Goal: Task Accomplishment & Management: Manage account settings

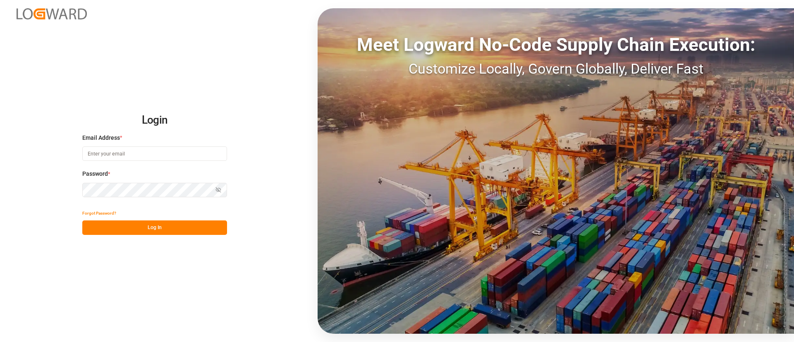
click at [202, 156] on input at bounding box center [154, 153] width 145 height 14
click at [225, 156] on input at bounding box center [154, 153] width 145 height 14
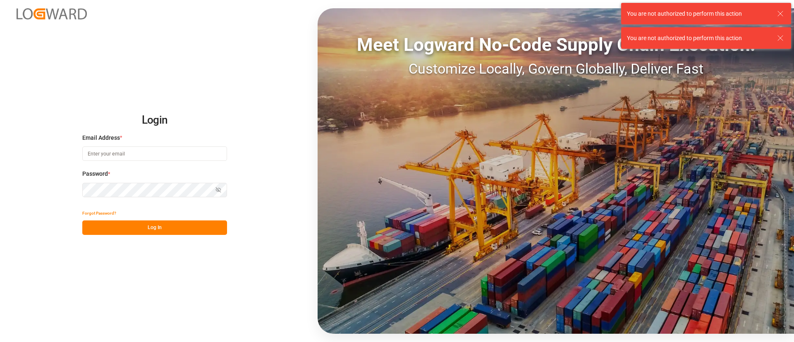
click at [175, 157] on input at bounding box center [154, 153] width 145 height 14
click at [0, 342] on com-1password-button at bounding box center [0, 342] width 0 height 0
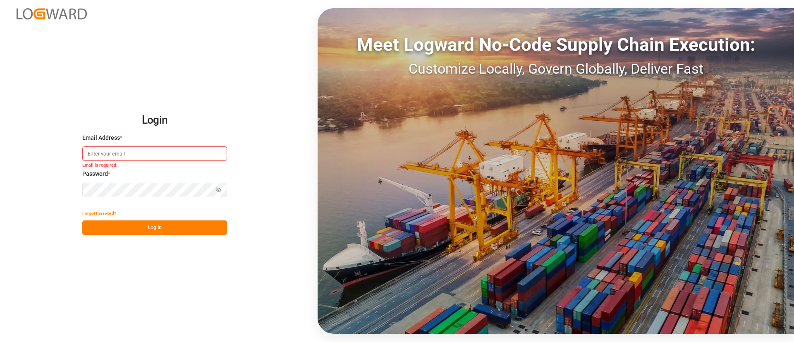
click at [155, 156] on input at bounding box center [154, 153] width 145 height 14
type input "[PERSON_NAME][DOMAIN_NAME][EMAIL_ADDRESS][DOMAIN_NAME]"
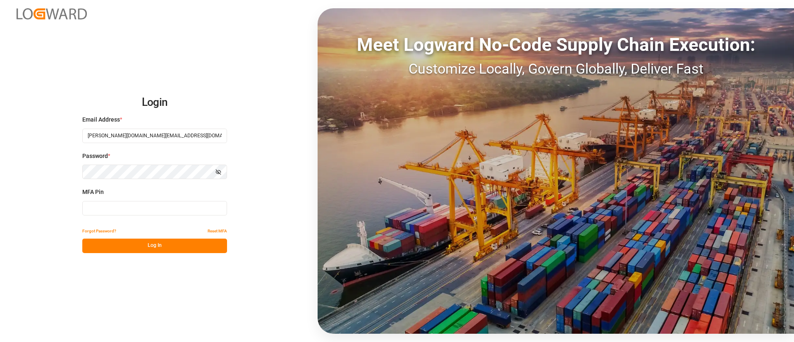
type input "812790"
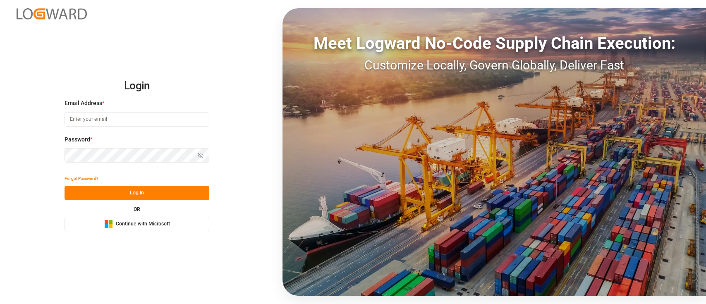
click at [175, 221] on button "Microsoft Logo Continue with Microsoft" at bounding box center [137, 224] width 145 height 14
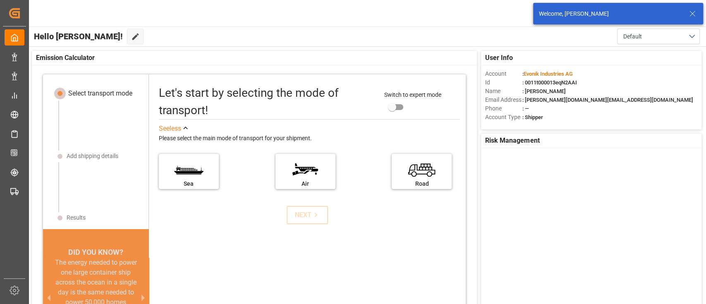
click at [691, 11] on icon at bounding box center [693, 14] width 10 height 10
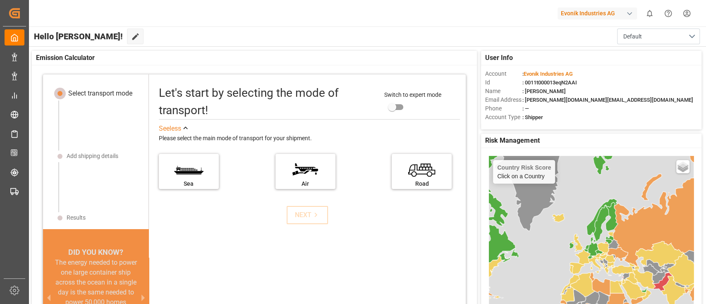
click at [630, 16] on div "button" at bounding box center [630, 14] width 8 height 8
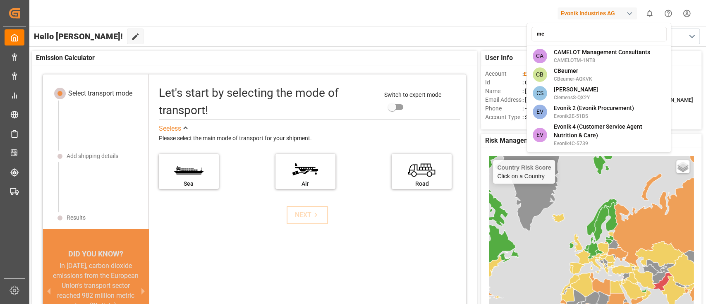
type input "m"
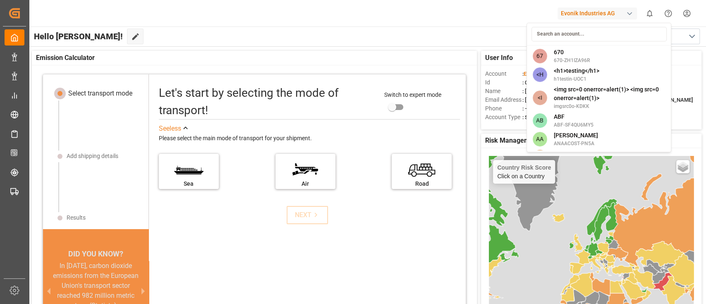
click at [483, 45] on html "Created by potrace 1.15, written by Peter Selinger 2001-2017 Created by potrace…" at bounding box center [353, 152] width 706 height 304
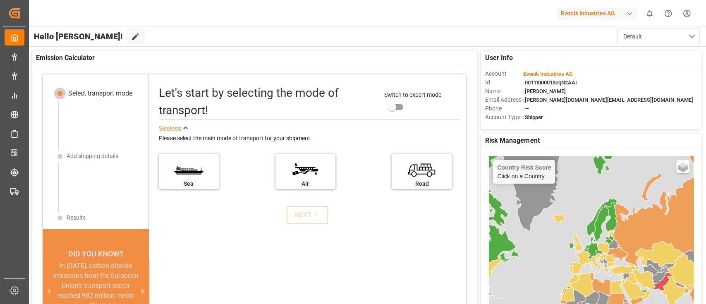
click at [569, 14] on div "Evonik Industries AG" at bounding box center [597, 13] width 79 height 12
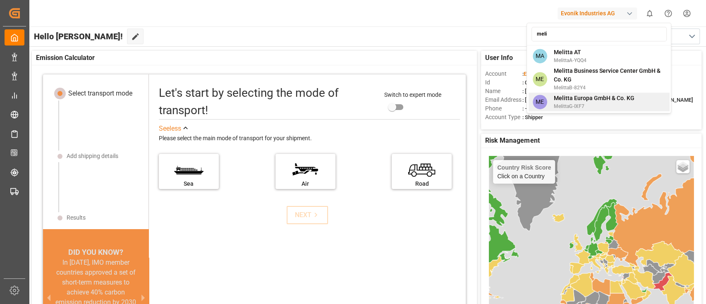
type input "meli"
click at [612, 107] on span "MelittaG-IXF7" at bounding box center [594, 106] width 81 height 7
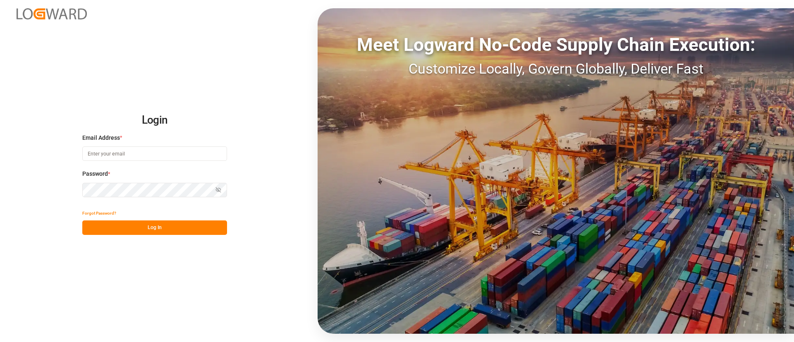
click at [131, 158] on input at bounding box center [154, 153] width 145 height 14
type input "[PERSON_NAME][DOMAIN_NAME][EMAIL_ADDRESS][DOMAIN_NAME]"
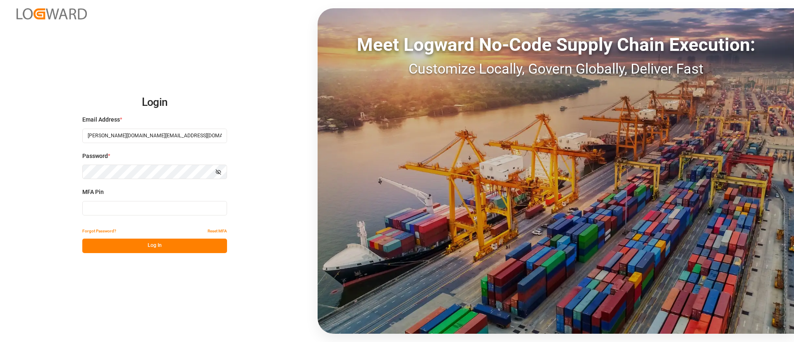
type input "047481"
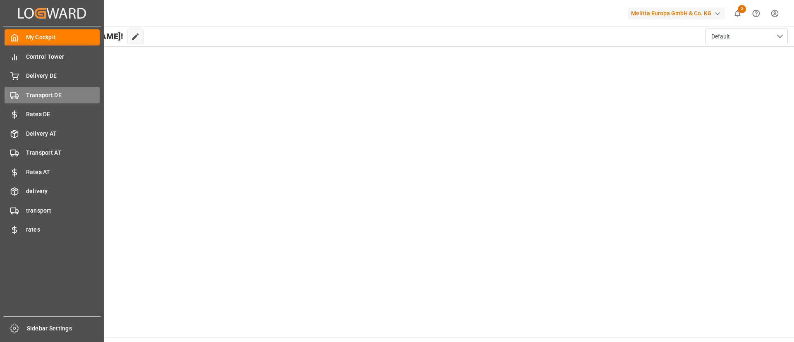
click at [41, 89] on div "Transport DE Transport DE" at bounding box center [52, 95] width 95 height 16
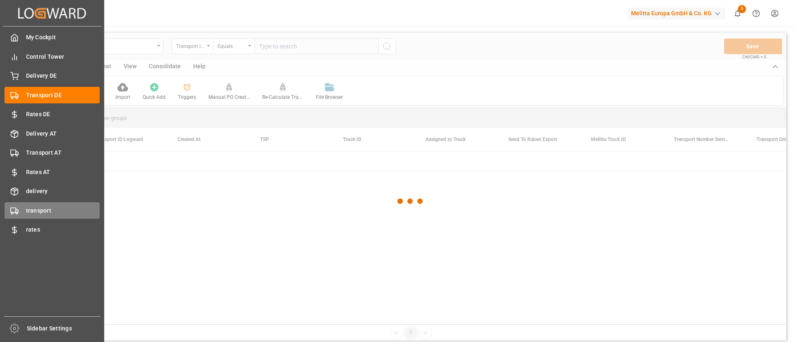
click at [39, 214] on span "transport" at bounding box center [63, 210] width 74 height 9
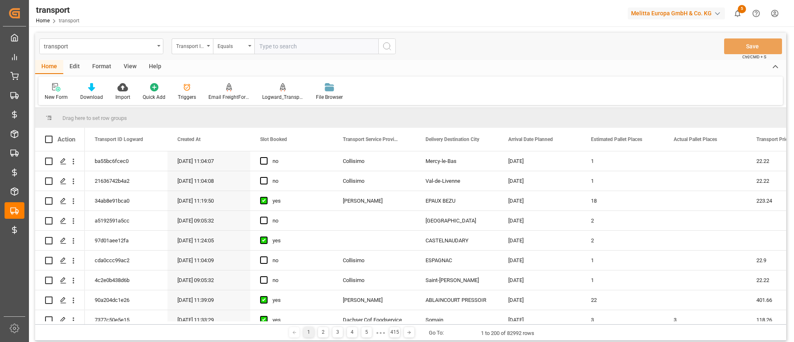
click at [128, 67] on div "View" at bounding box center [129, 67] width 25 height 14
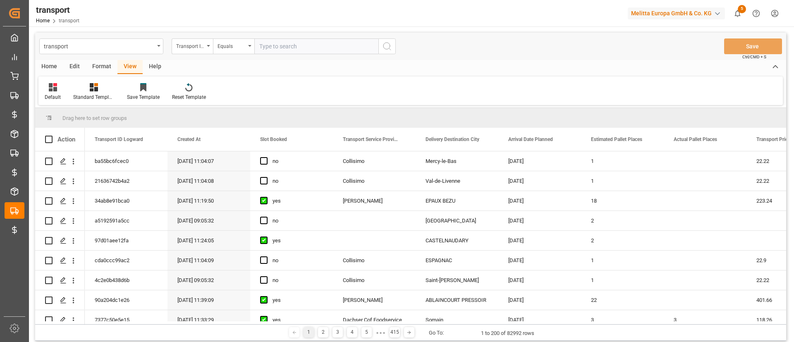
click at [59, 70] on div "Home" at bounding box center [49, 67] width 28 height 14
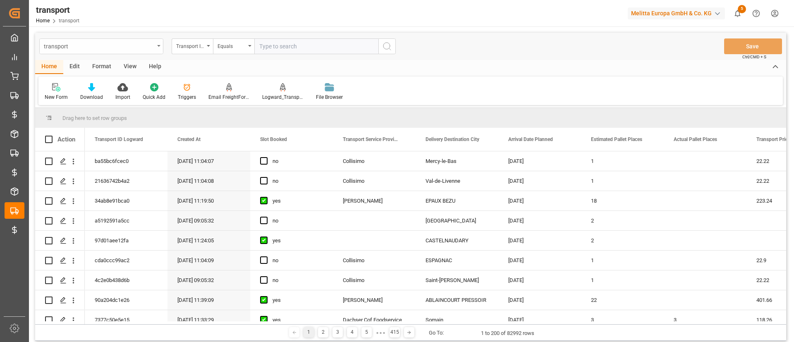
click at [145, 47] on div "transport" at bounding box center [99, 46] width 110 height 10
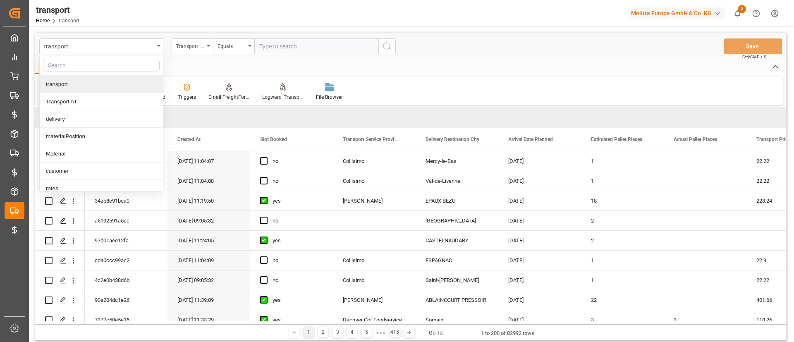
click at [323, 58] on div "transport transport Transport AT delivery materialPosition Material customer ra…" at bounding box center [410, 46] width 751 height 27
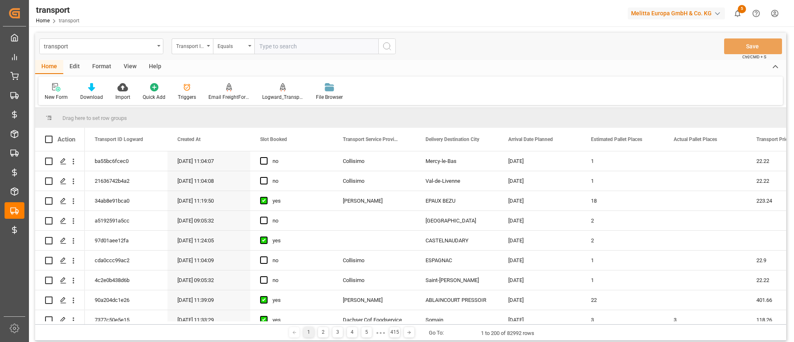
click at [690, 15] on div "Melitta Europa GmbH & Co. KG" at bounding box center [676, 13] width 97 height 12
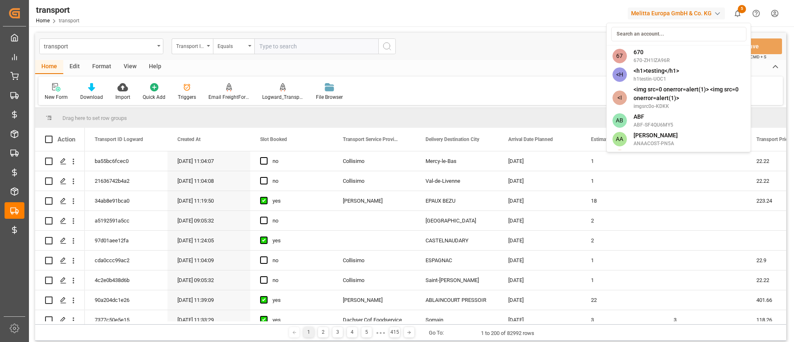
click at [595, 17] on html "Created by potrace 1.15, written by [PERSON_NAME] [DATE]-[DATE] Created by potr…" at bounding box center [397, 171] width 794 height 342
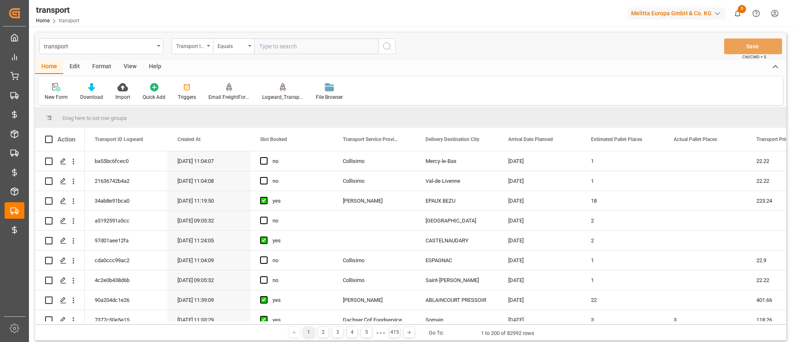
click at [637, 17] on div "Melitta Europa GmbH & Co. KG" at bounding box center [676, 13] width 97 height 12
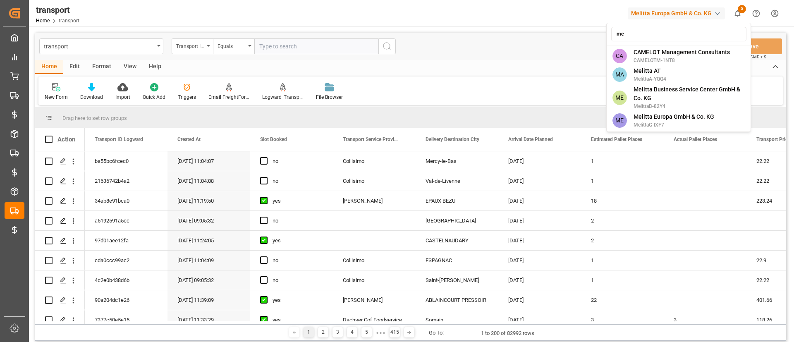
type input "m"
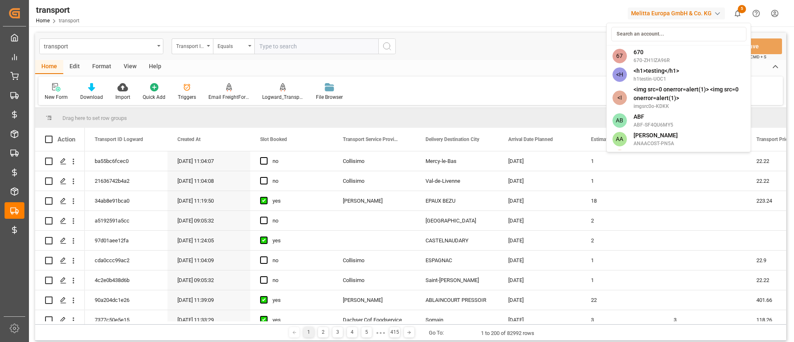
click at [574, 57] on html "Created by potrace 1.15, written by [PERSON_NAME] [DATE]-[DATE] Created by potr…" at bounding box center [397, 171] width 794 height 342
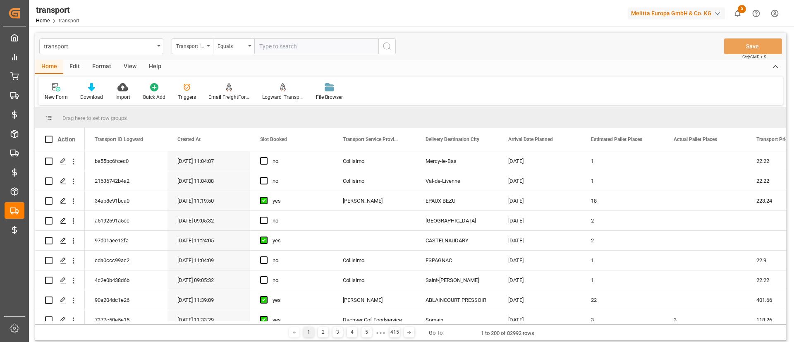
click at [656, 14] on div "Melitta Europa GmbH & Co. KG" at bounding box center [676, 13] width 97 height 12
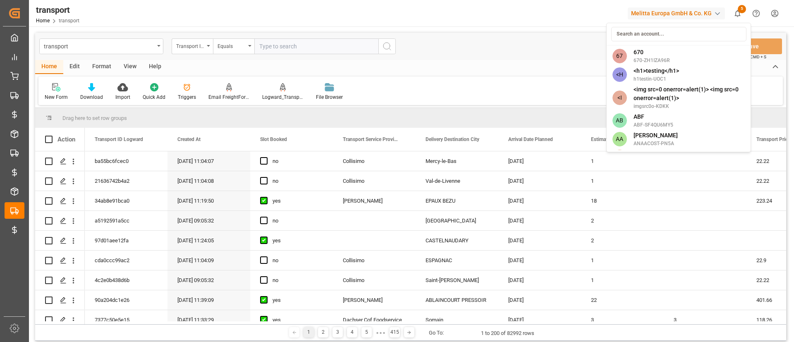
click at [601, 19] on html "Created by potrace 1.15, written by [PERSON_NAME] [DATE]-[DATE] Created by potr…" at bounding box center [397, 171] width 794 height 342
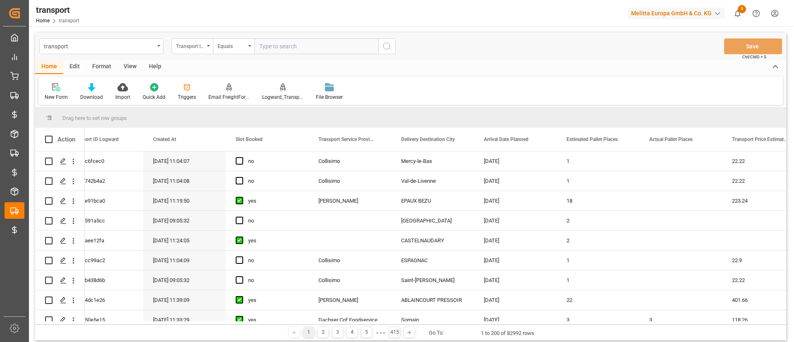
click at [127, 68] on div "View" at bounding box center [129, 67] width 25 height 14
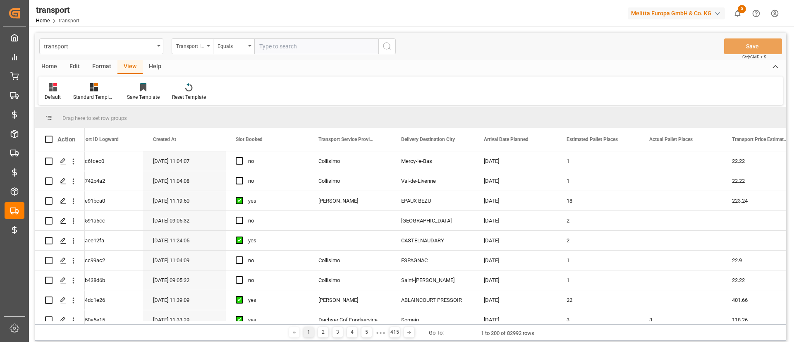
click at [54, 66] on div "Home" at bounding box center [49, 67] width 28 height 14
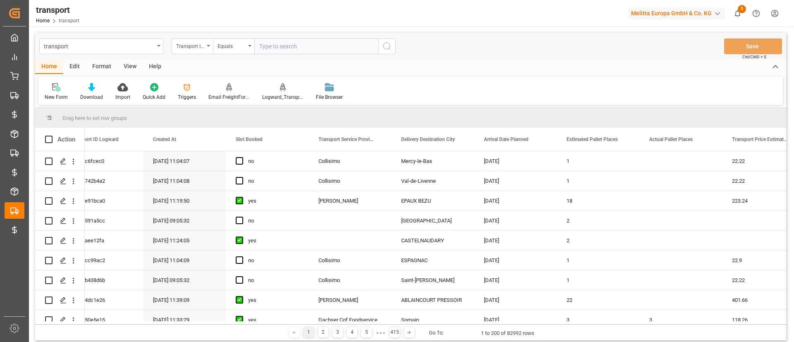
click at [681, 20] on div "Melitta Europa GmbH & Co. KG" at bounding box center [678, 13] width 101 height 16
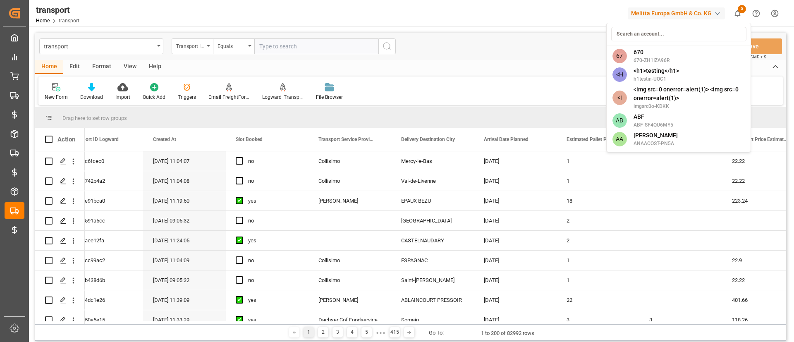
click at [584, 55] on html "Created by potrace 1.15, written by [PERSON_NAME] [DATE]-[DATE] Created by potr…" at bounding box center [397, 171] width 794 height 342
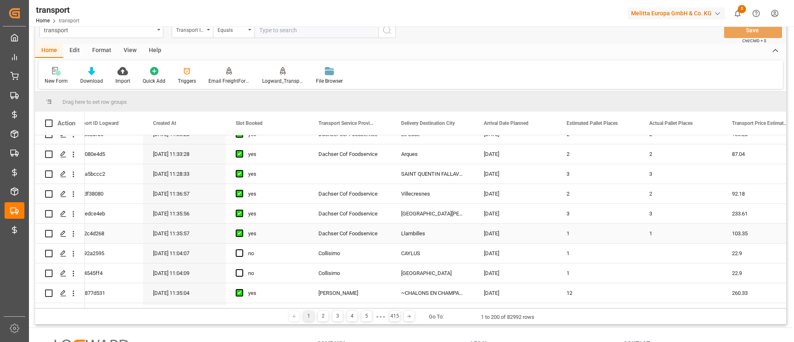
scroll to position [458, 0]
